Goal: Information Seeking & Learning: Learn about a topic

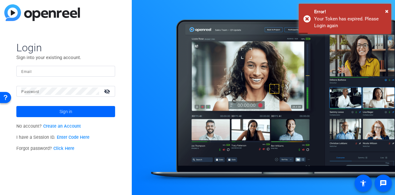
click at [48, 73] on input "Email" at bounding box center [65, 70] width 89 height 7
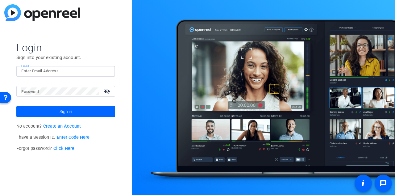
type input "[EMAIL_ADDRESS][DOMAIN_NAME]"
click at [110, 90] on mat-icon "visibility_off" at bounding box center [107, 91] width 15 height 9
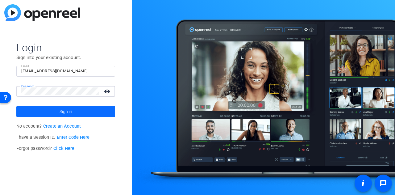
click at [89, 110] on span at bounding box center [65, 111] width 99 height 15
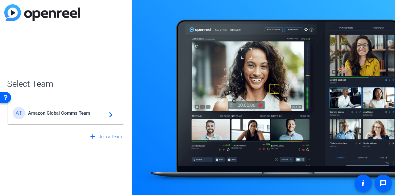
drag, startPoint x: 89, startPoint y: 110, endPoint x: 69, endPoint y: 85, distance: 30.9
click at [66, 68] on openreel-guest-select-account "Select Team AT Amazon Global Comms Team navigate_next add Join a Team" at bounding box center [65, 97] width 117 height 89
click at [74, 109] on div "AT Amazon Global Comms Team navigate_next" at bounding box center [66, 113] width 106 height 12
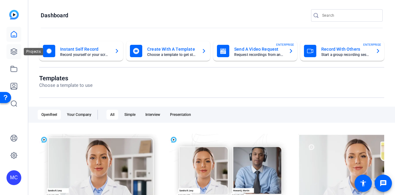
click at [16, 53] on icon at bounding box center [14, 51] width 6 height 6
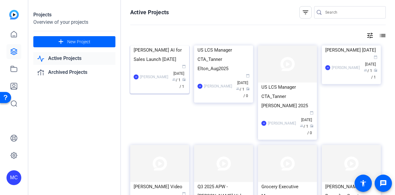
click at [157, 64] on div "[PERSON_NAME] AI for Sales Launch [DATE]" at bounding box center [160, 54] width 52 height 19
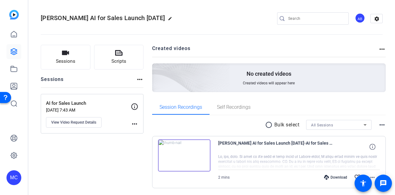
click at [182, 154] on img at bounding box center [184, 155] width 52 height 32
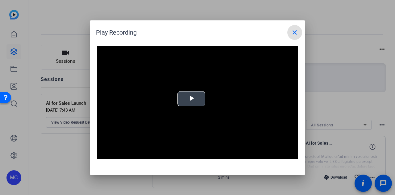
click at [190, 100] on video "Video Player" at bounding box center [197, 102] width 201 height 113
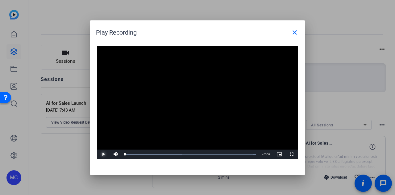
click at [104, 154] on span "Video Player" at bounding box center [103, 154] width 12 height 0
click at [294, 30] on mat-icon "close" at bounding box center [294, 32] width 7 height 7
